Goal: Information Seeking & Learning: Learn about a topic

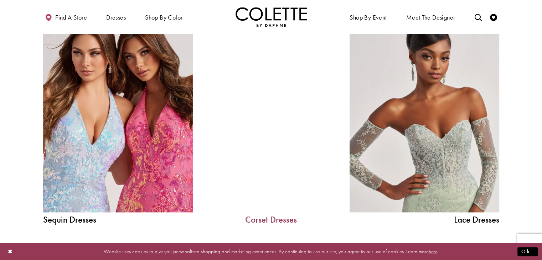
scroll to position [771, 0]
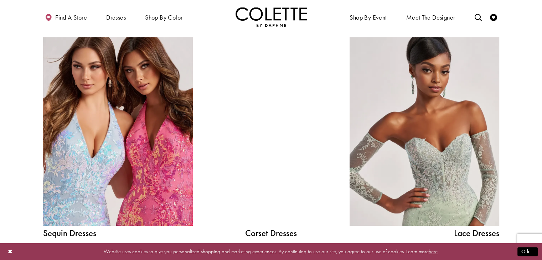
click at [252, 178] on div at bounding box center [271, 131] width 107 height 189
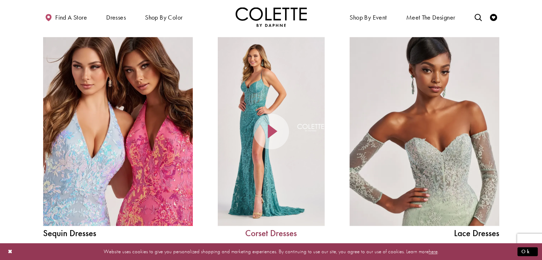
click at [267, 231] on link "Corset Dresses" at bounding box center [271, 233] width 107 height 9
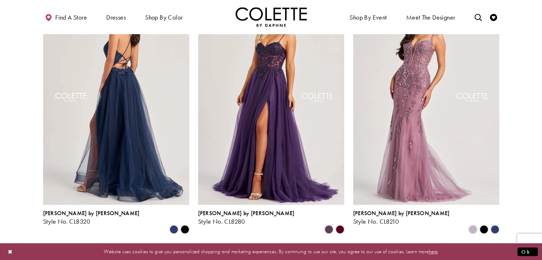
scroll to position [356, 0]
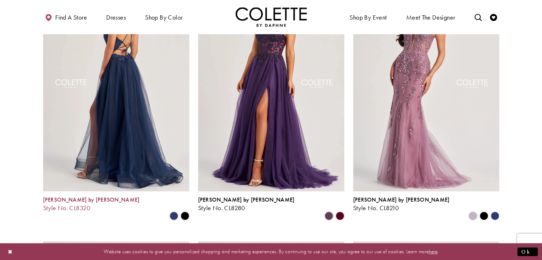
click at [114, 156] on img "Visit Colette by Daphne Style No. CL8320 Page" at bounding box center [116, 85] width 146 height 212
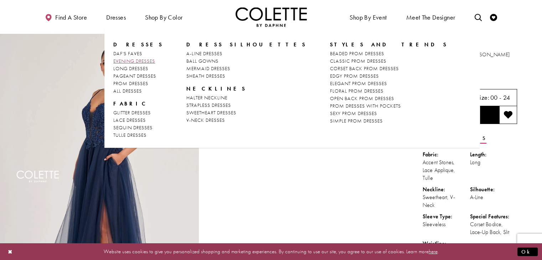
click at [130, 63] on span "EVENING DRESSES" at bounding box center [134, 61] width 42 height 6
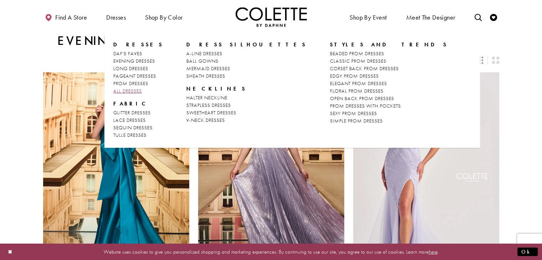
click at [127, 93] on span "ALL DRESSES" at bounding box center [127, 91] width 28 height 6
